Goal: Navigation & Orientation: Find specific page/section

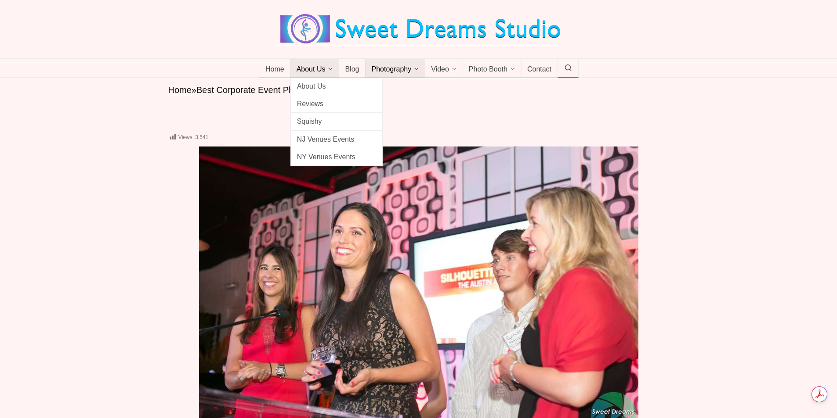
click at [303, 67] on span "About Us" at bounding box center [310, 69] width 29 height 9
click at [303, 83] on span "About Us" at bounding box center [336, 86] width 79 height 12
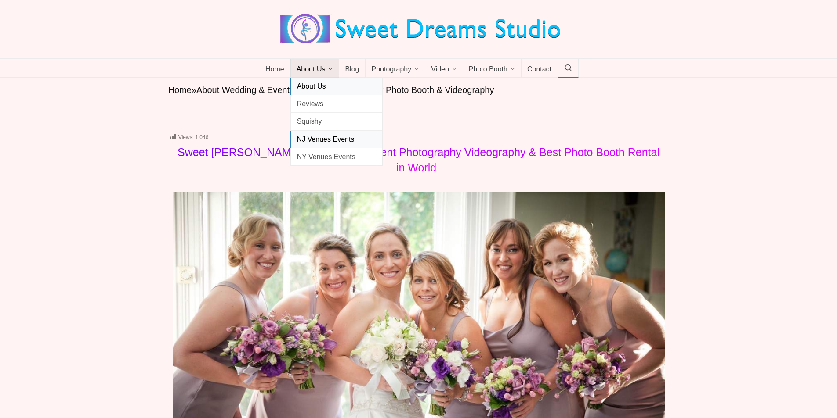
click at [310, 134] on span "NJ Venues Events" at bounding box center [336, 139] width 79 height 12
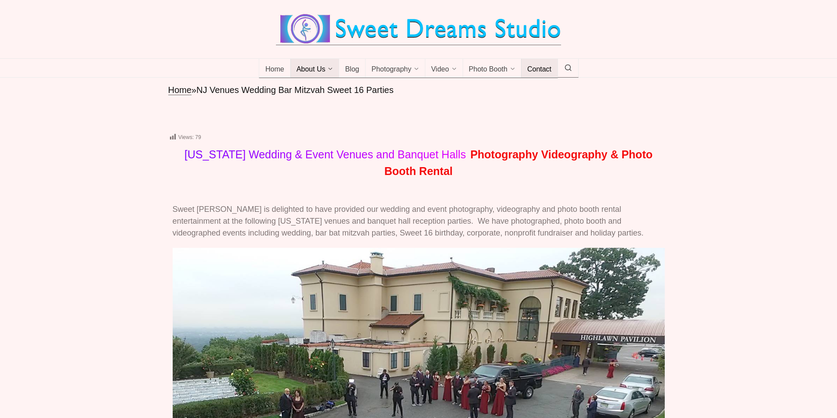
click at [539, 66] on span "Contact" at bounding box center [539, 69] width 24 height 9
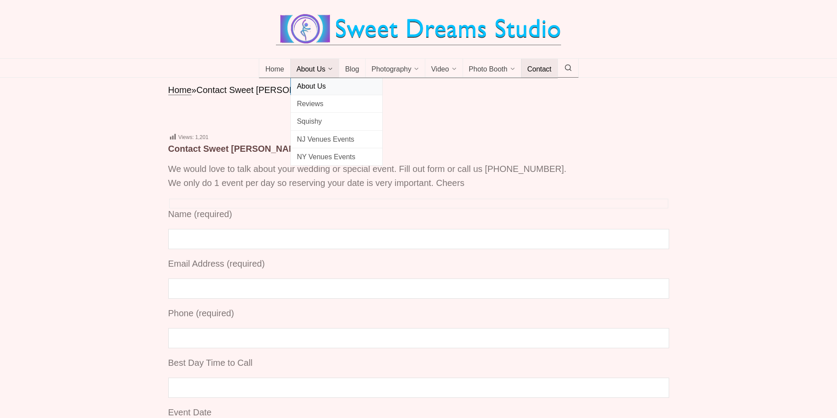
click at [309, 87] on span "About Us" at bounding box center [336, 86] width 79 height 12
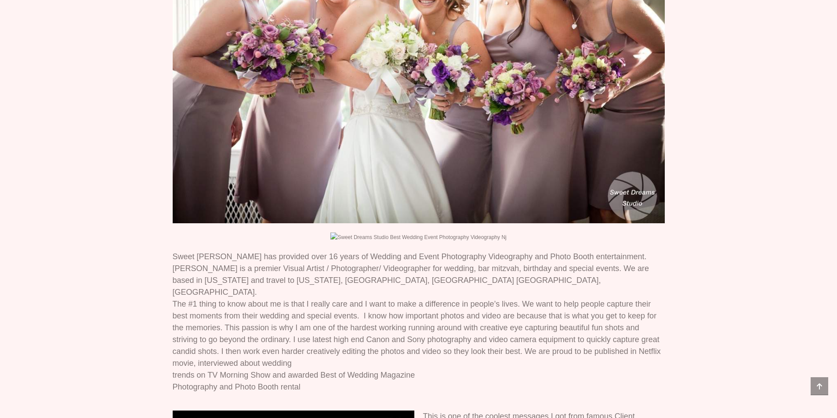
scroll to position [395, 0]
